Goal: Task Accomplishment & Management: Use online tool/utility

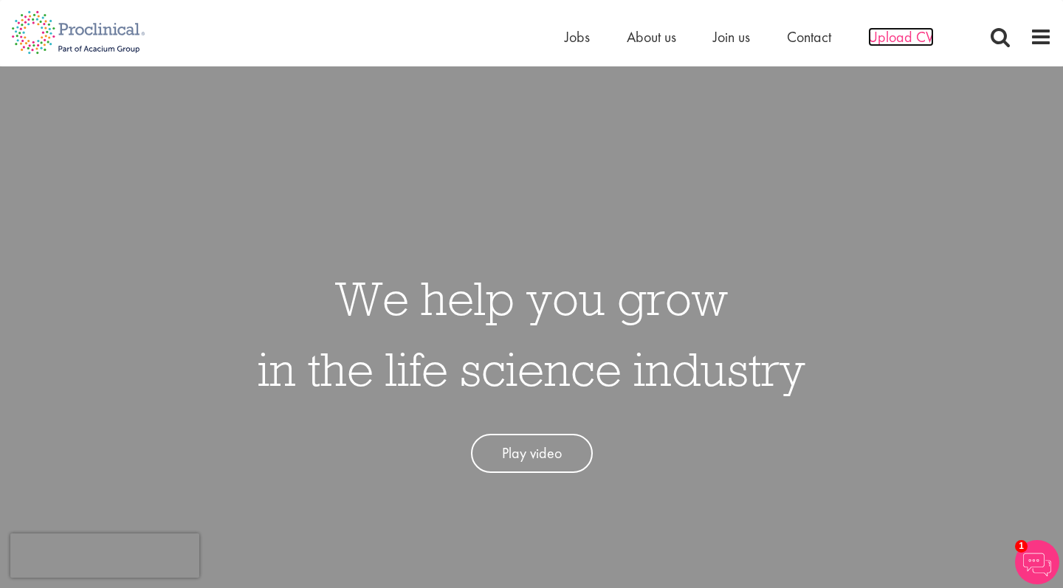
click at [899, 44] on span "Upload CV" at bounding box center [901, 36] width 66 height 19
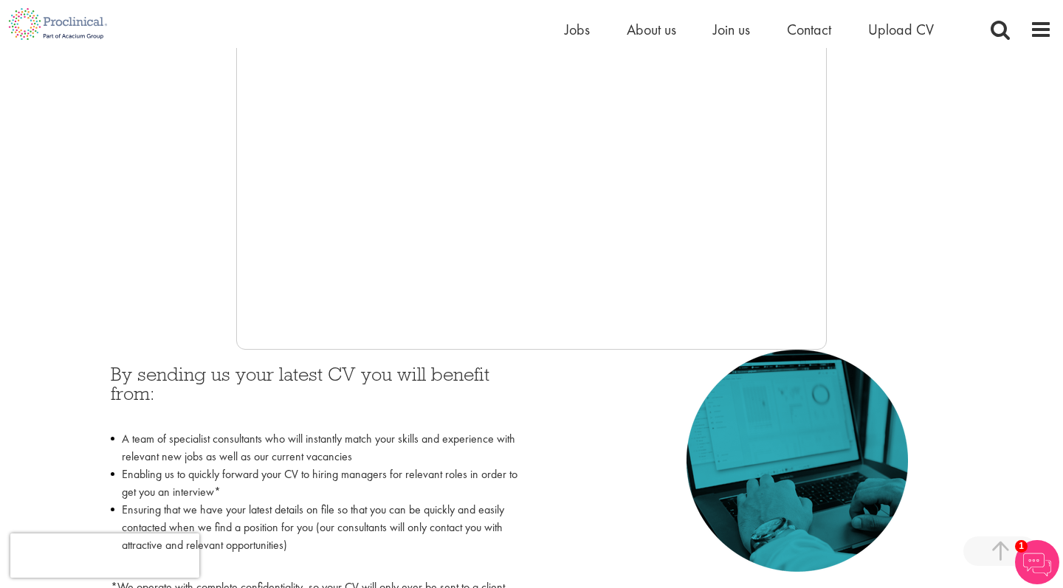
scroll to position [399, 0]
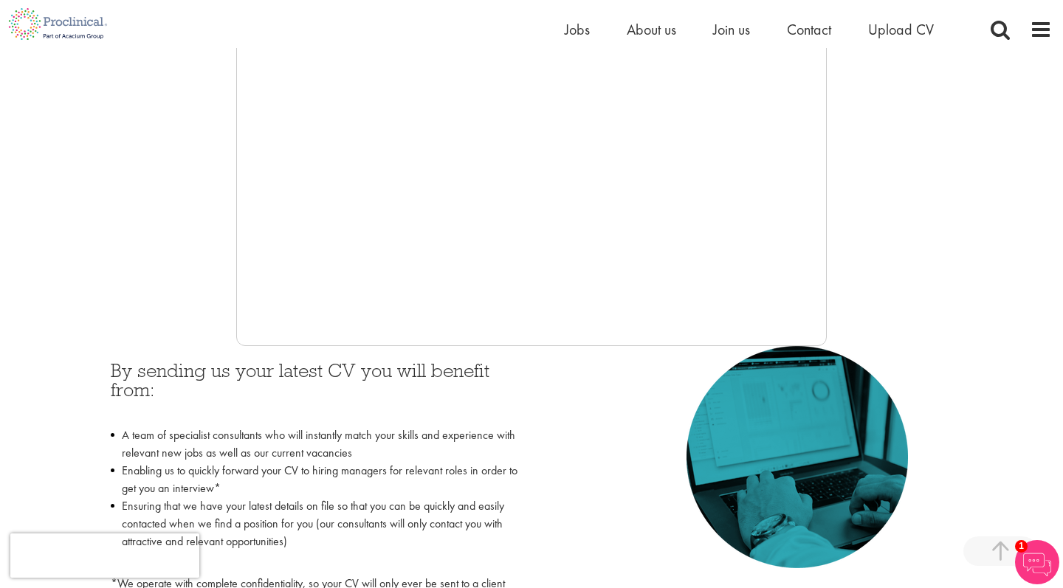
click at [173, 289] on div at bounding box center [531, 124] width 1041 height 443
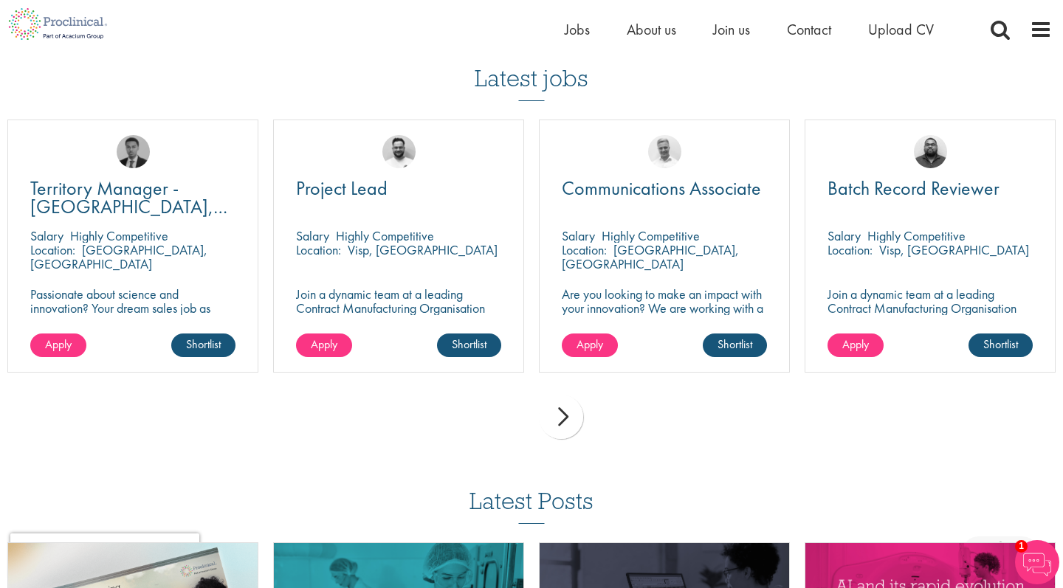
scroll to position [1025, 0]
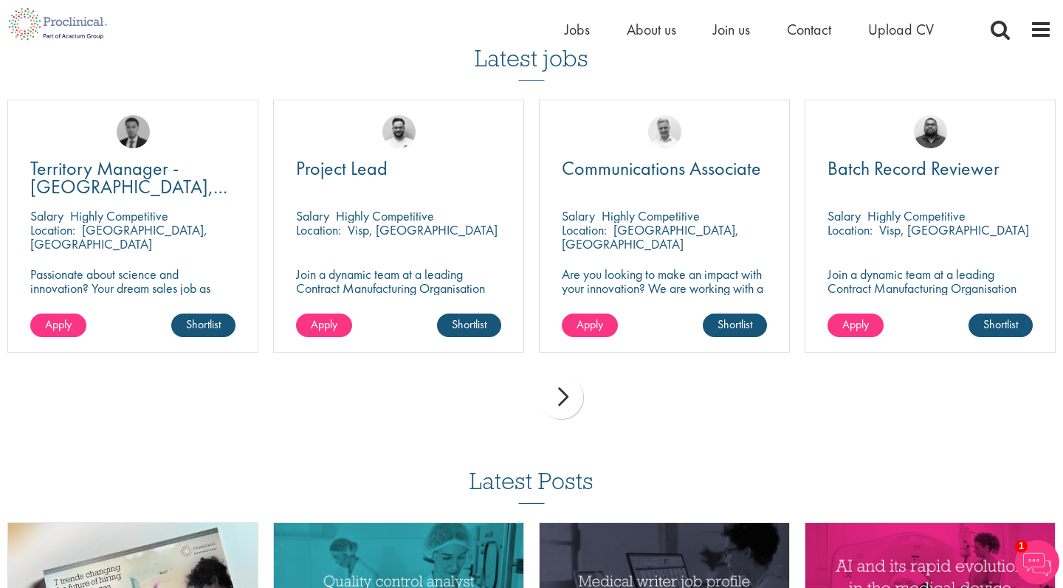
click at [559, 396] on div "next" at bounding box center [561, 397] width 44 height 44
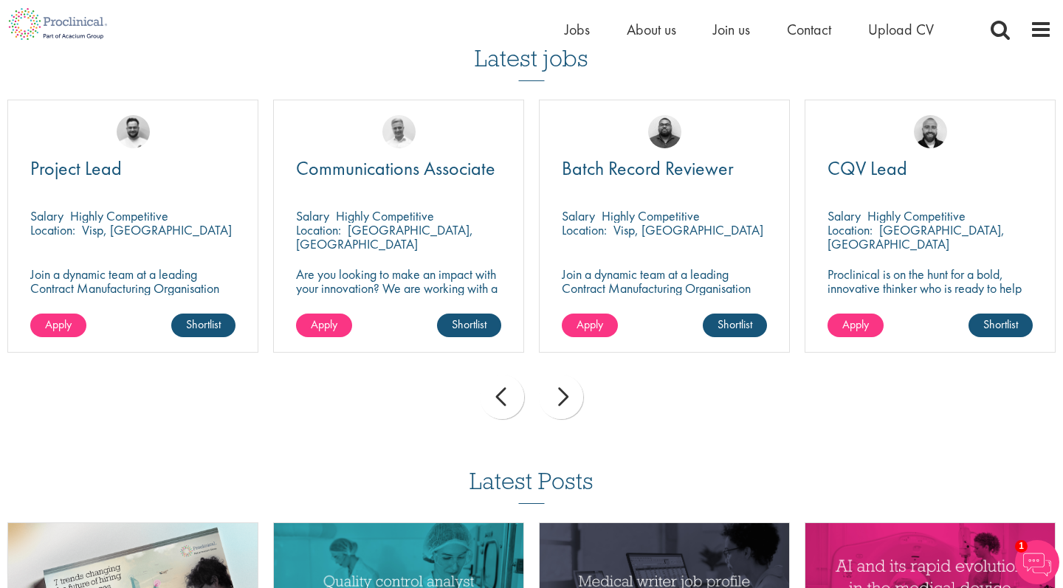
click at [559, 396] on div "next" at bounding box center [561, 397] width 44 height 44
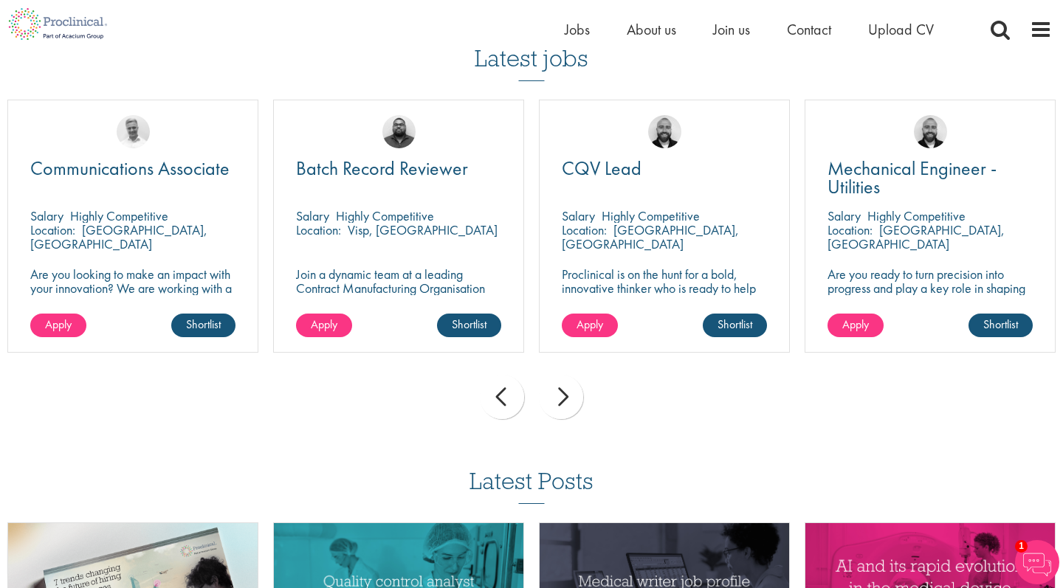
click at [559, 397] on div "next" at bounding box center [561, 397] width 44 height 44
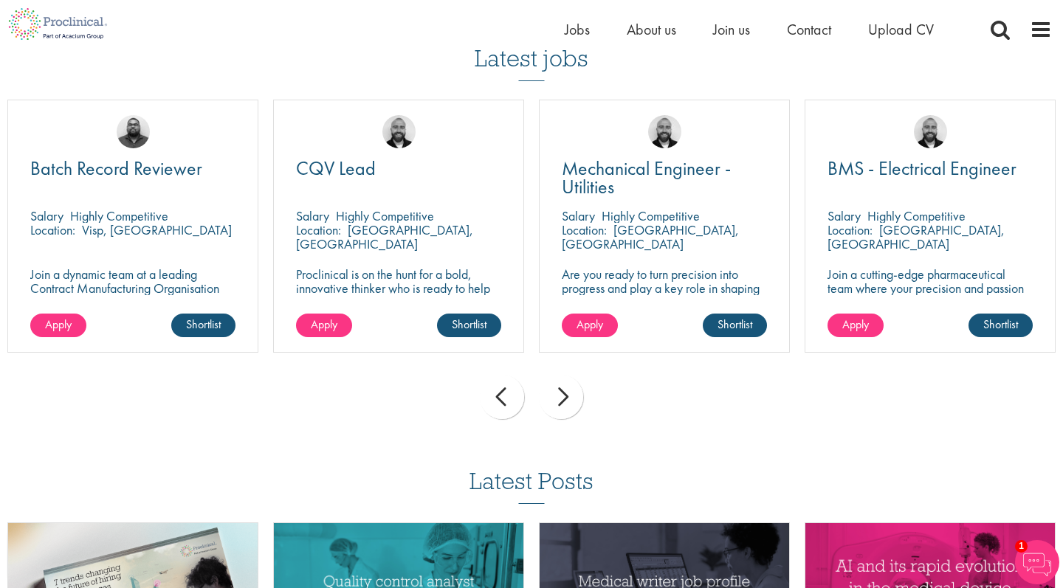
click at [559, 397] on div "next" at bounding box center [561, 397] width 44 height 44
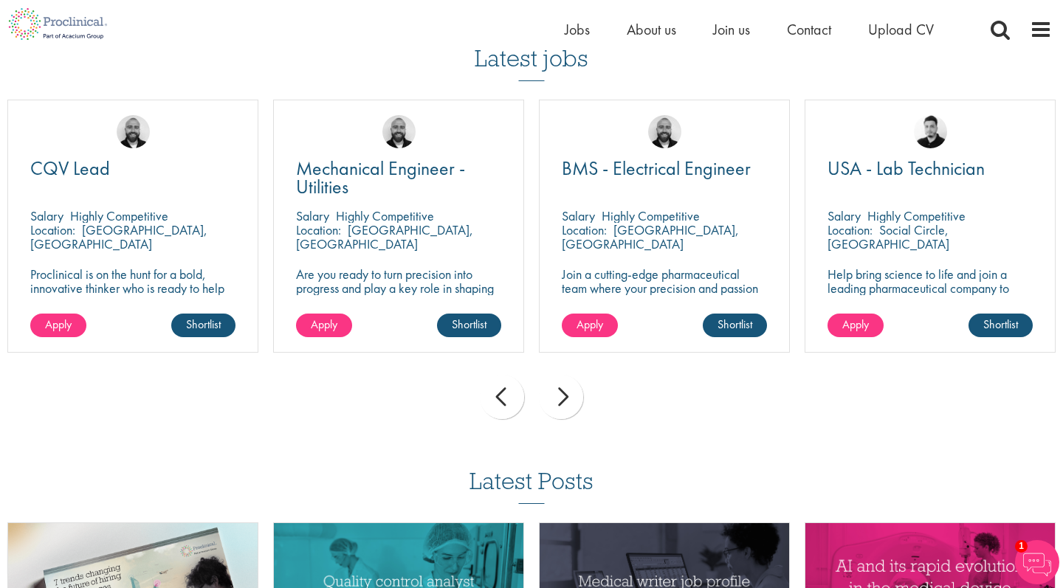
click at [519, 395] on div "prev" at bounding box center [502, 397] width 44 height 44
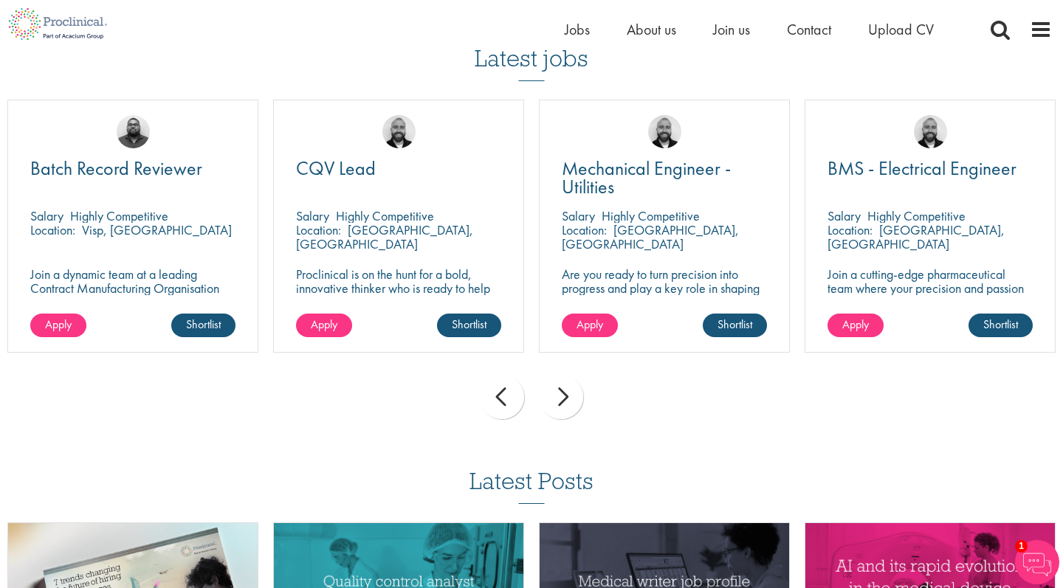
click at [519, 395] on div "prev" at bounding box center [502, 397] width 44 height 44
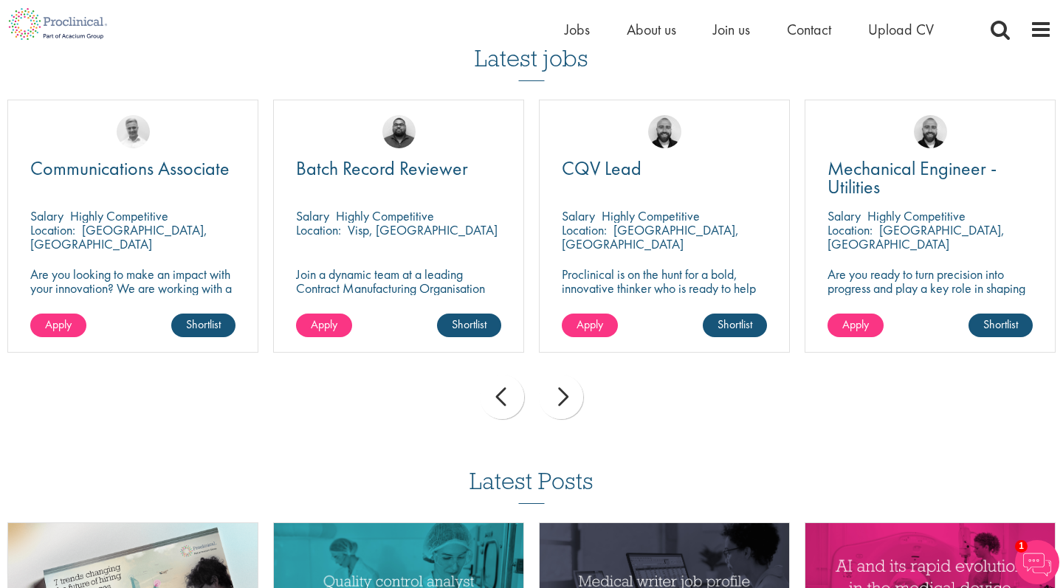
click at [519, 395] on div "prev" at bounding box center [502, 397] width 44 height 44
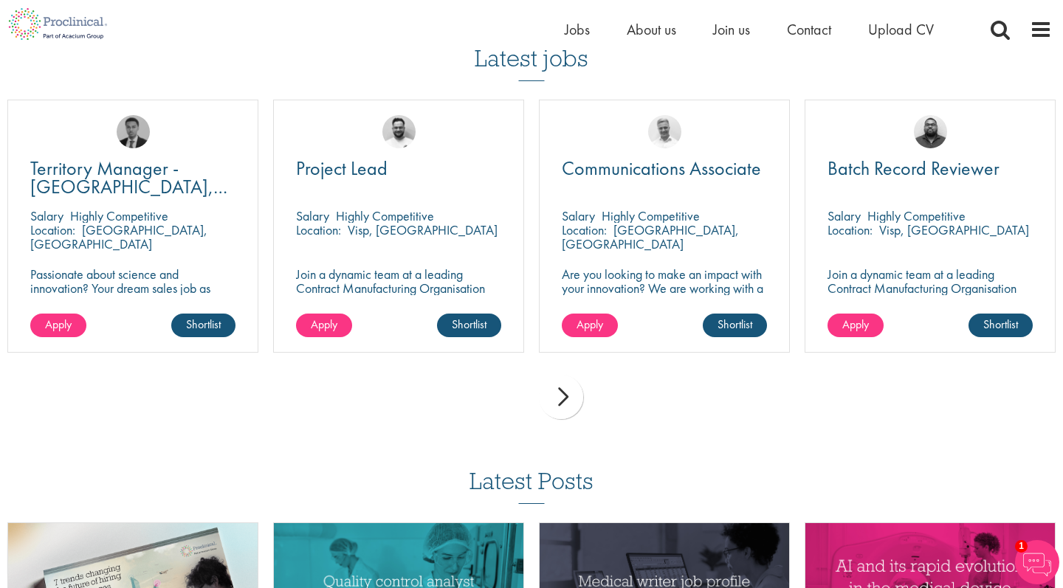
click at [519, 395] on div "prev next" at bounding box center [531, 400] width 1063 height 64
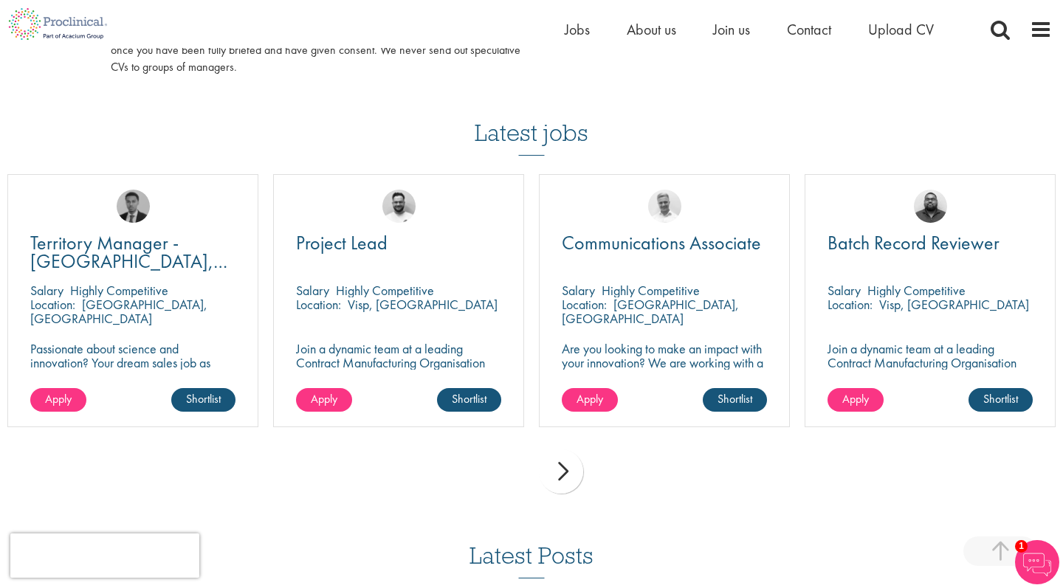
scroll to position [951, 0]
click at [532, 120] on h3 "Latest jobs" at bounding box center [532, 119] width 114 height 72
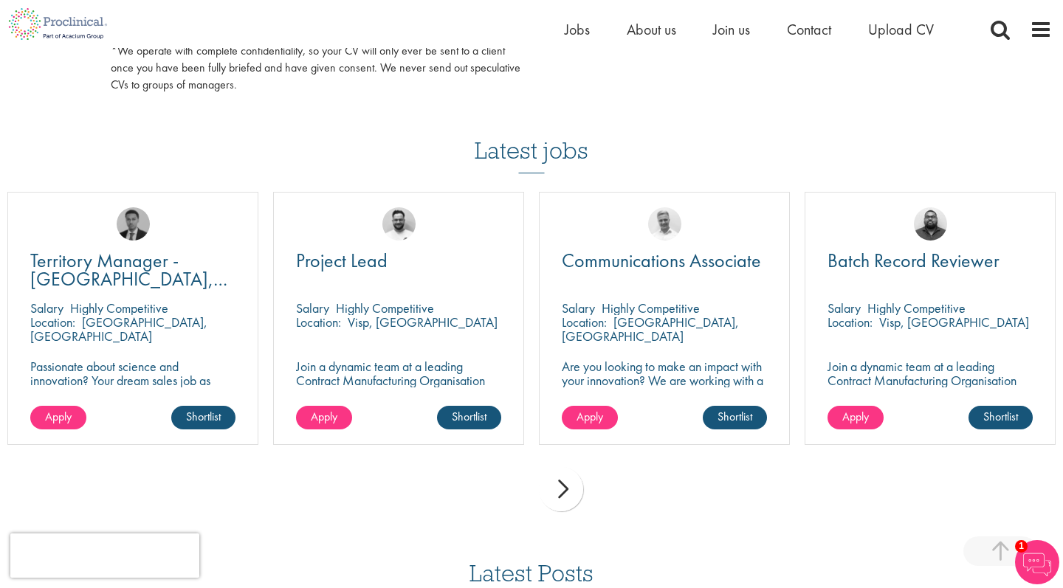
scroll to position [936, 0]
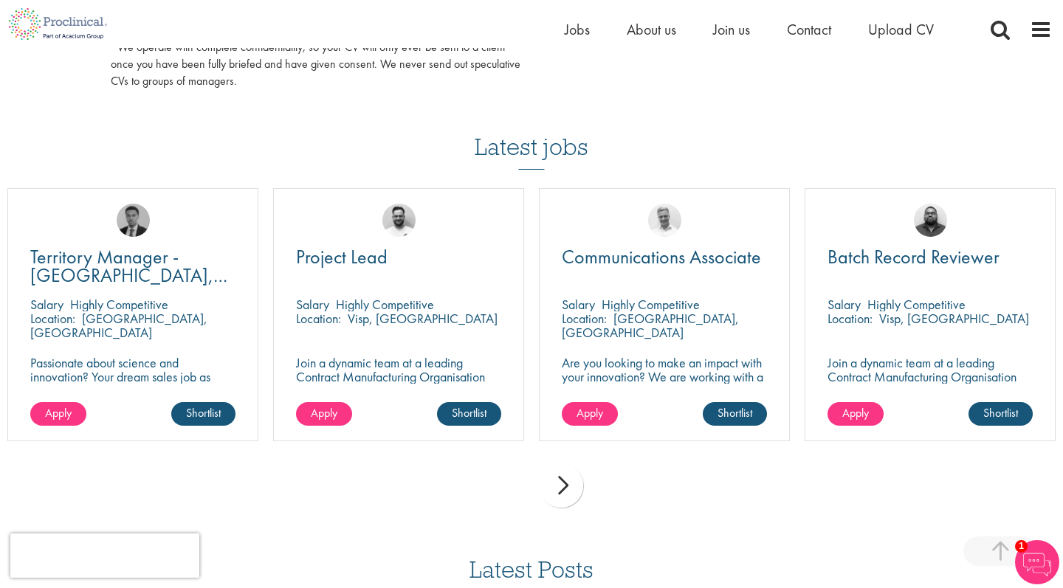
click at [553, 487] on div "next" at bounding box center [561, 486] width 44 height 44
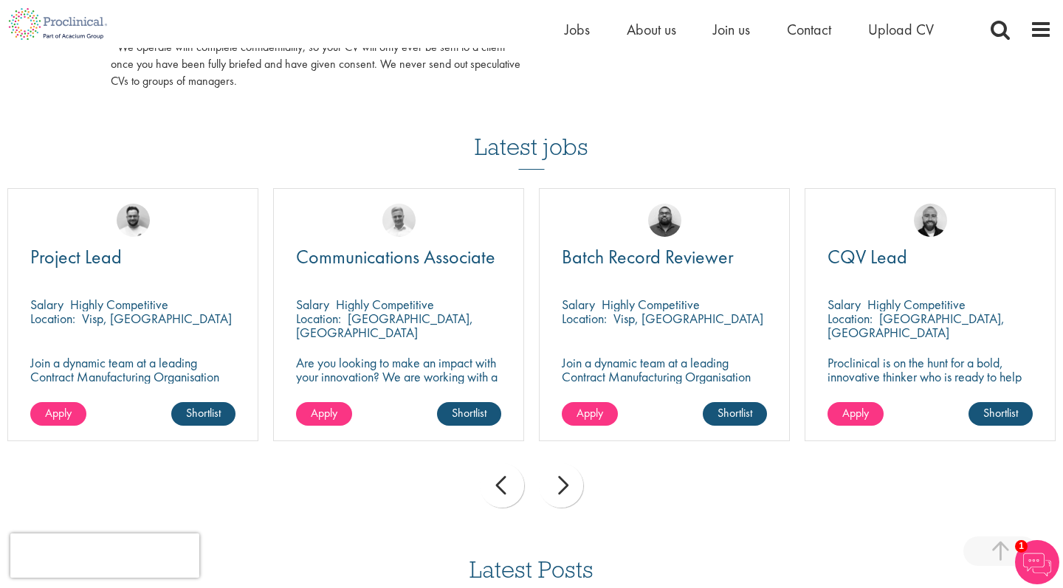
click at [553, 487] on div "next" at bounding box center [561, 486] width 44 height 44
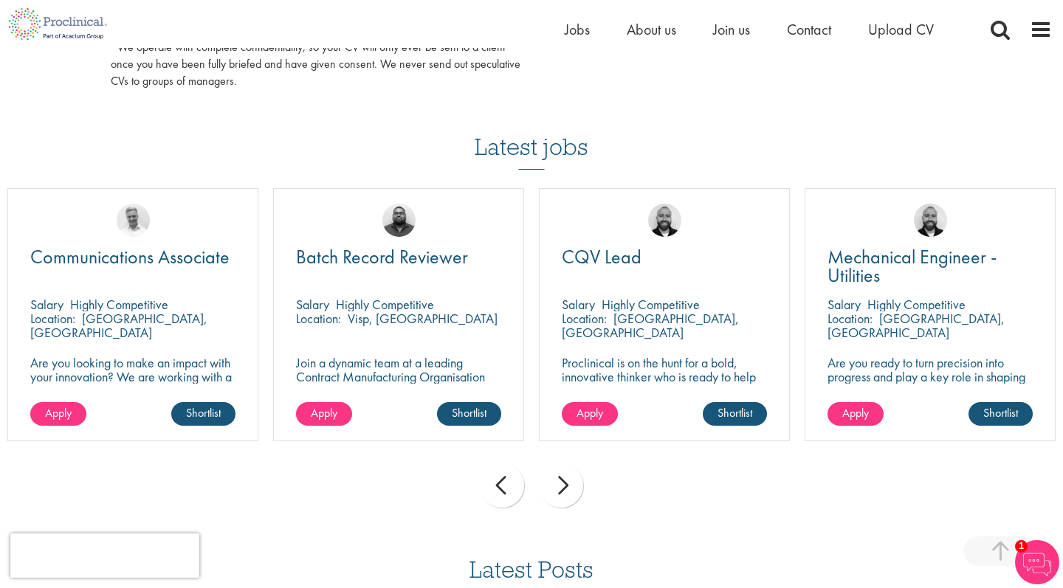
click at [553, 488] on div "next" at bounding box center [561, 486] width 44 height 44
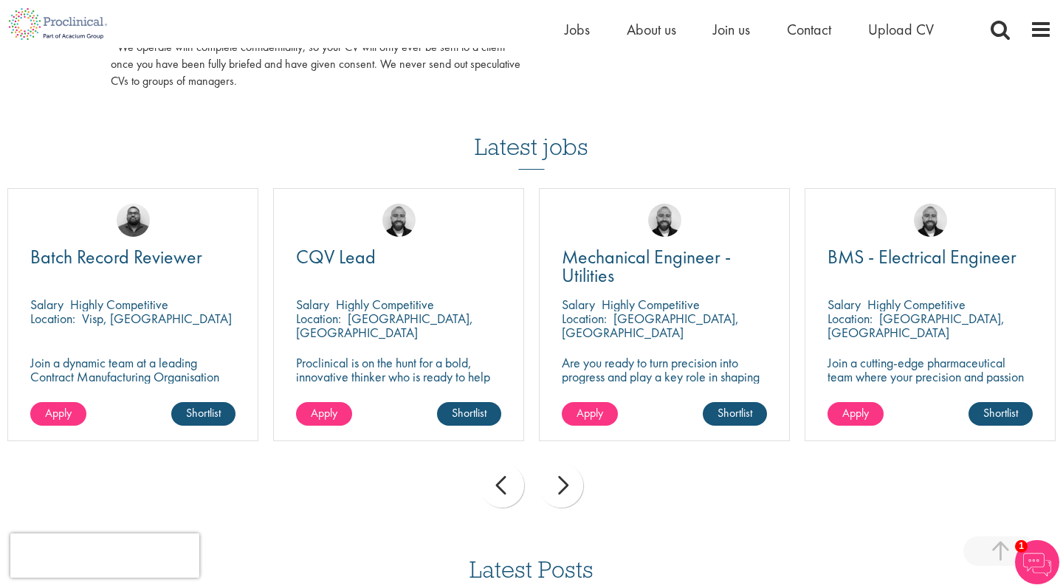
click at [553, 487] on div "next" at bounding box center [561, 486] width 44 height 44
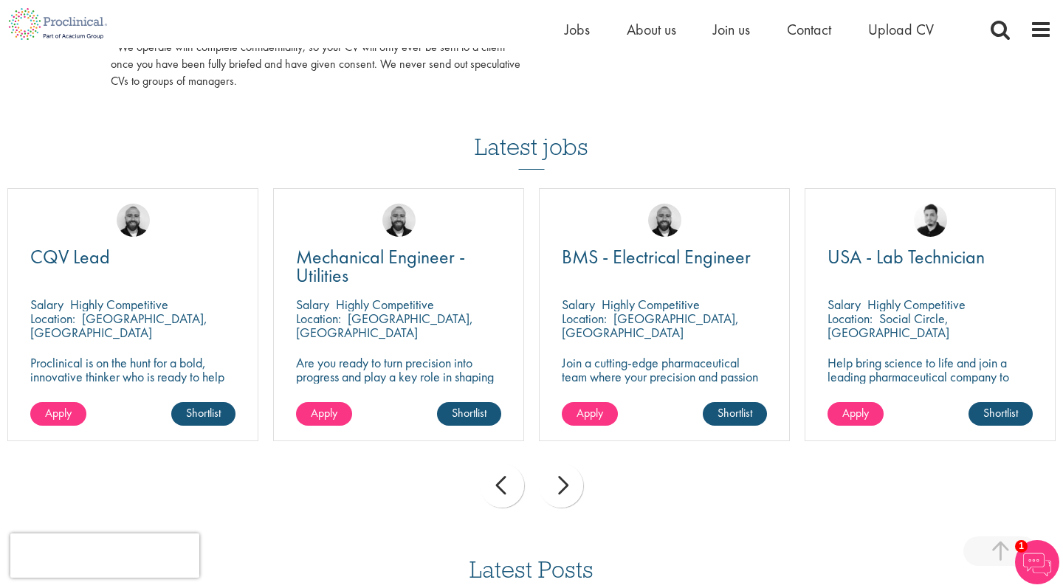
click at [553, 487] on div "next" at bounding box center [561, 486] width 44 height 44
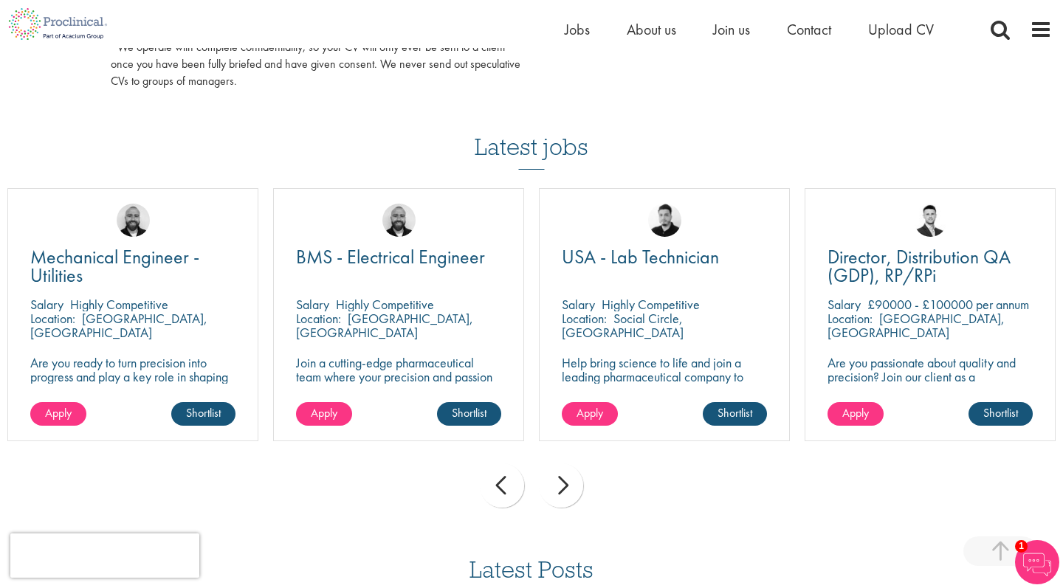
click at [553, 487] on div "next" at bounding box center [561, 486] width 44 height 44
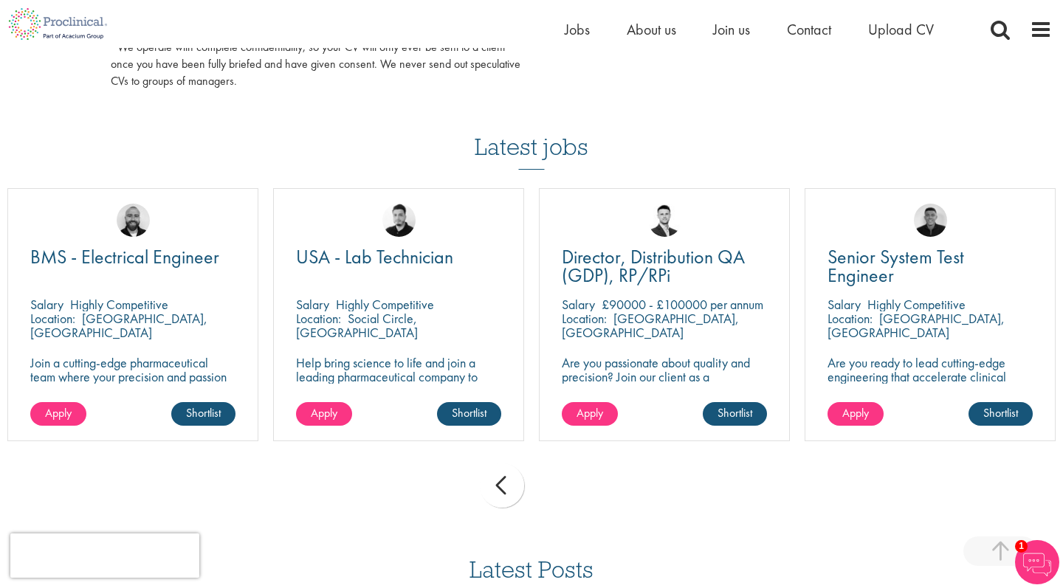
click at [553, 487] on div "prev next" at bounding box center [531, 488] width 1063 height 64
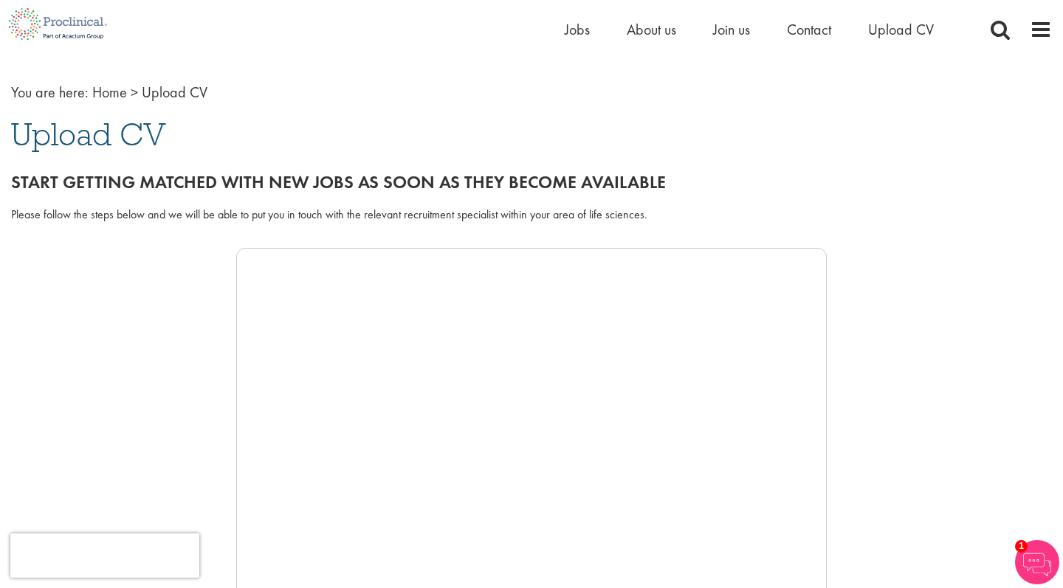
scroll to position [51, 0]
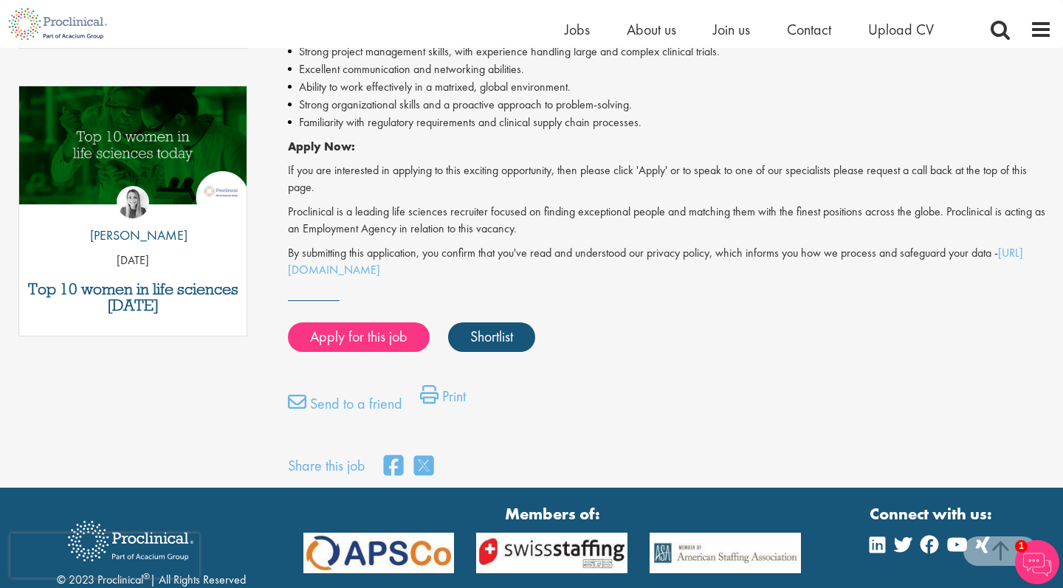
scroll to position [741, 0]
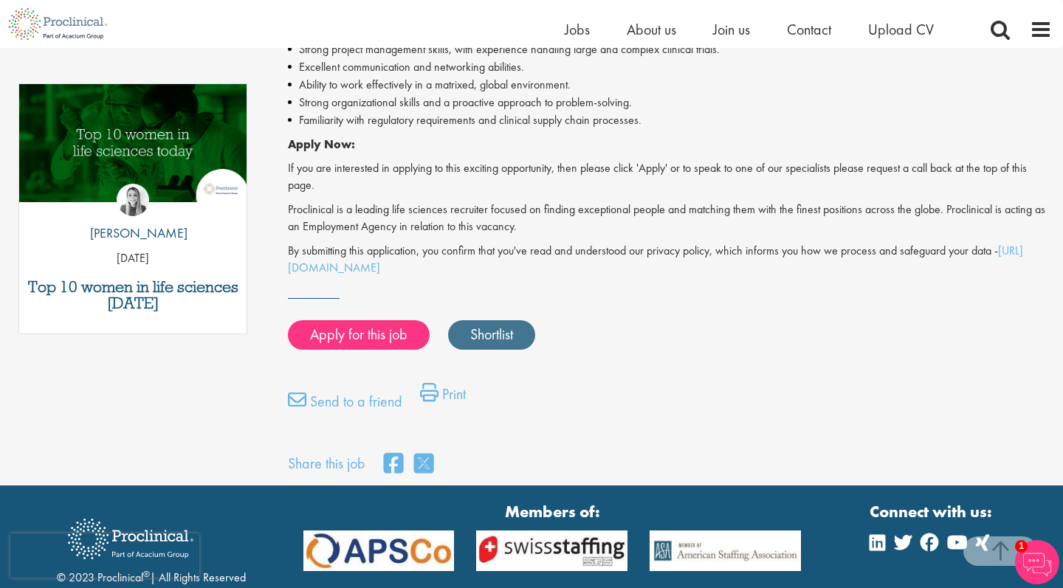
click at [516, 328] on link "Shortlist" at bounding box center [491, 335] width 87 height 30
click at [517, 328] on link "Shortlisted" at bounding box center [499, 335] width 103 height 30
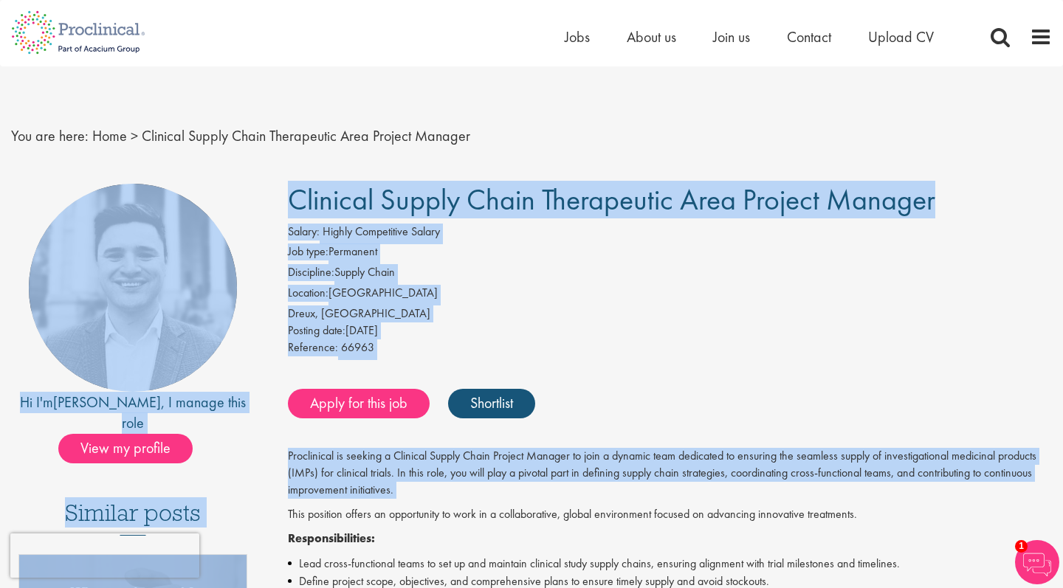
scroll to position [14, 0]
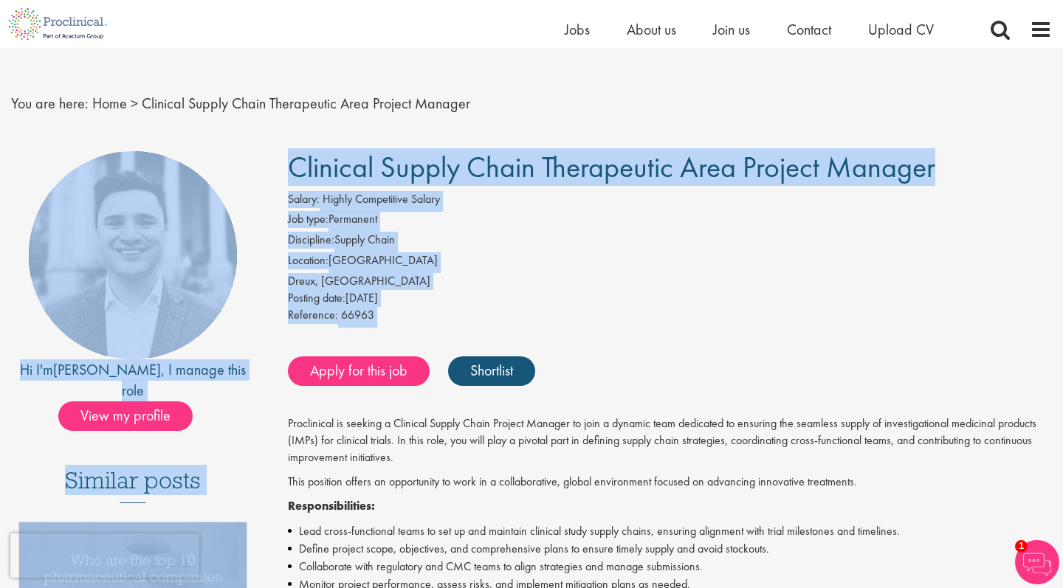
drag, startPoint x: 264, startPoint y: 180, endPoint x: 748, endPoint y: 374, distance: 521.1
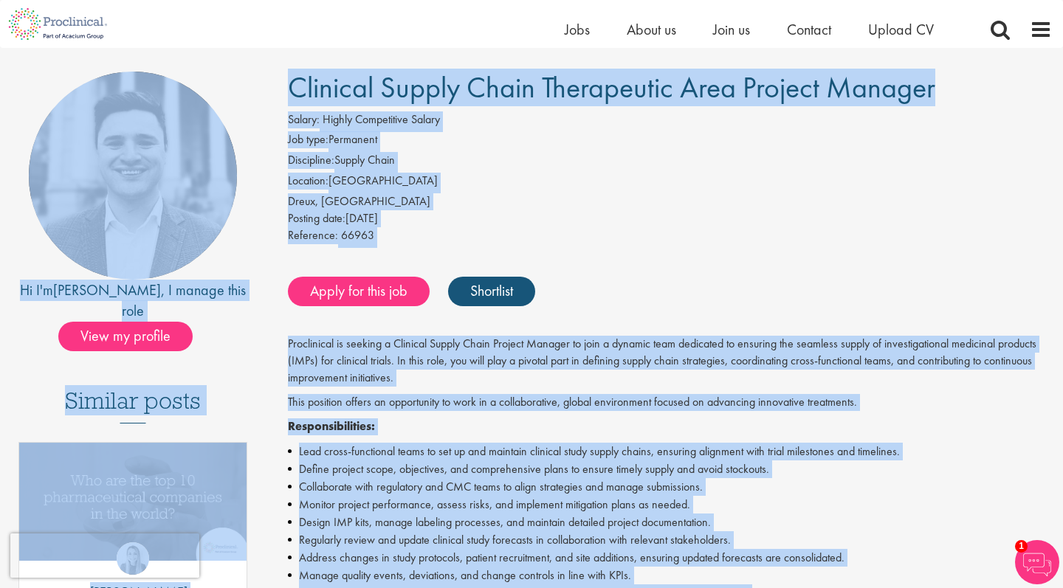
scroll to position [27, 0]
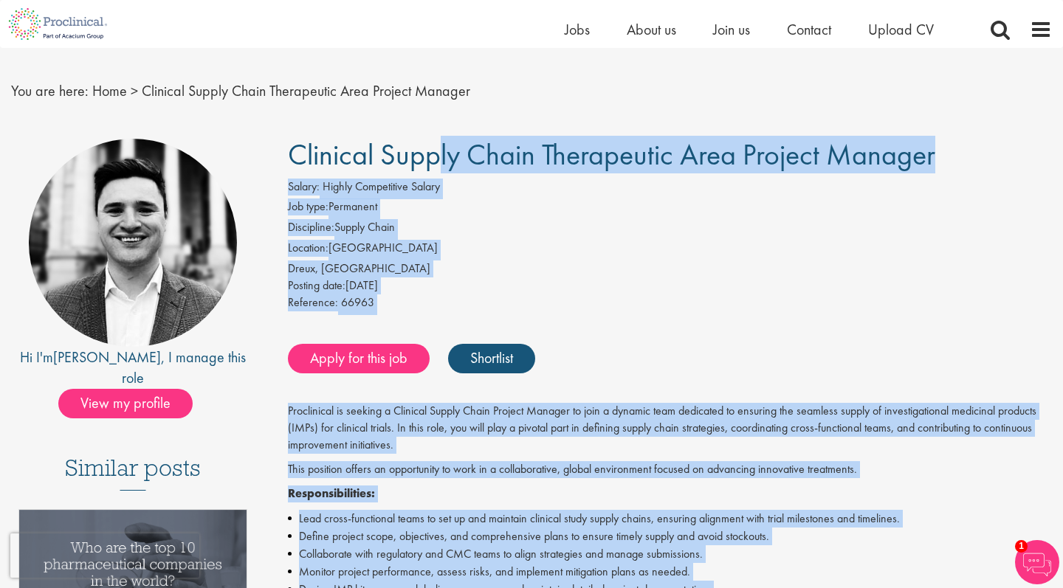
drag, startPoint x: 1007, startPoint y: 281, endPoint x: 288, endPoint y: 159, distance: 729.4
copy div "Clinical Supply Chain Therapeutic Area Project Manager Salary: Highly Competiti…"
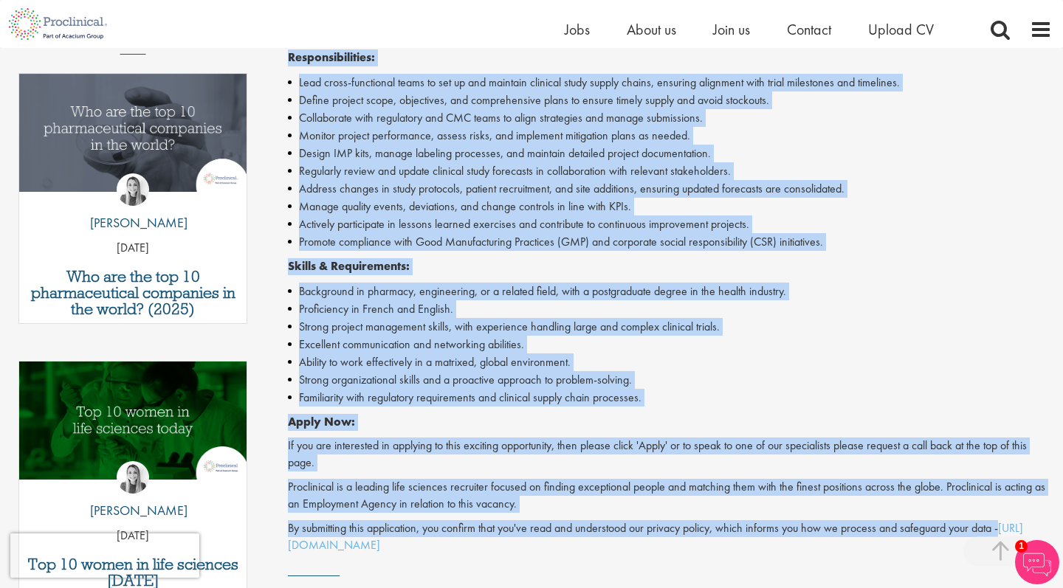
scroll to position [461, 0]
